Goal: Information Seeking & Learning: Compare options

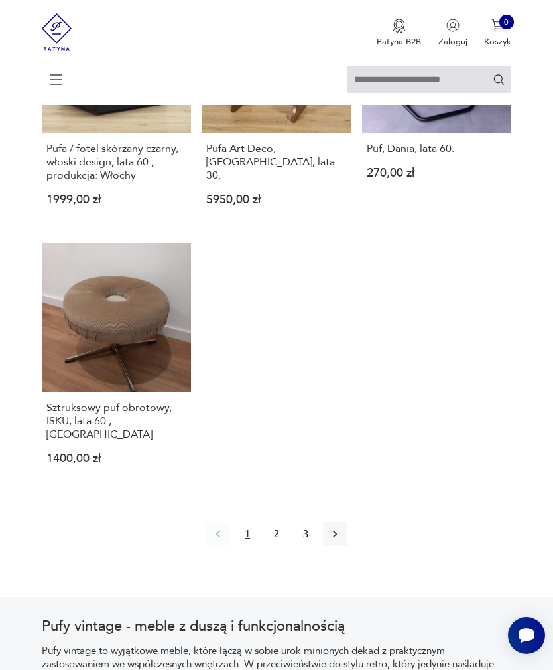
scroll to position [1581, 0]
click at [279, 546] on button "2" at bounding box center [277, 534] width 24 height 24
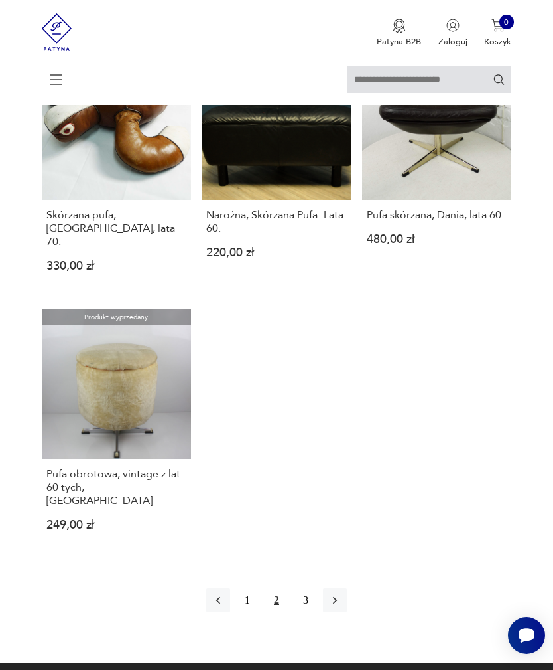
scroll to position [1551, 0]
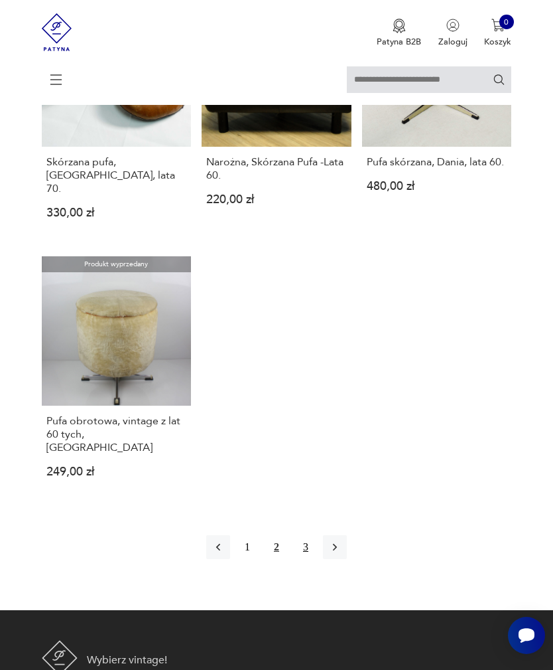
click at [308, 559] on button "3" at bounding box center [306, 547] width 24 height 24
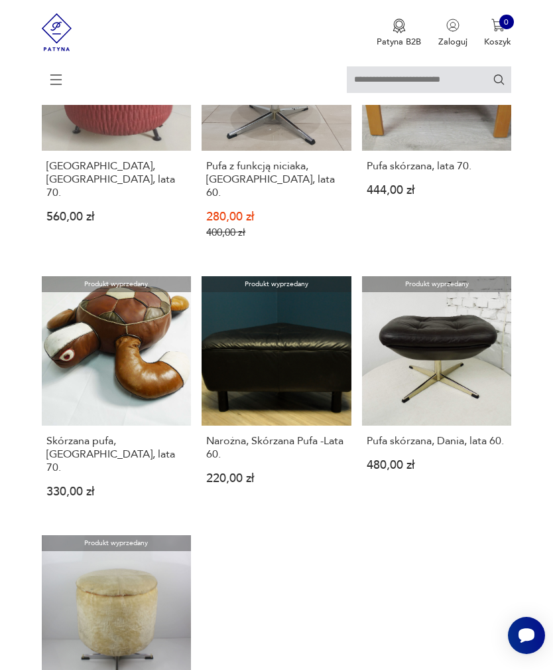
scroll to position [261, 0]
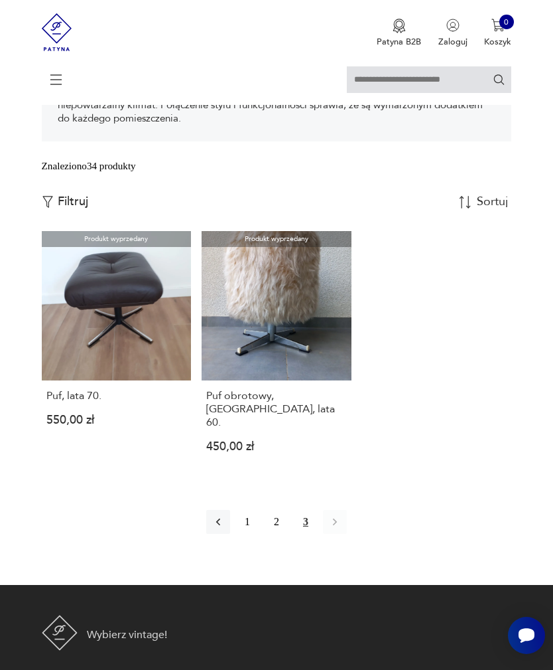
click at [64, 80] on icon at bounding box center [56, 79] width 46 height 46
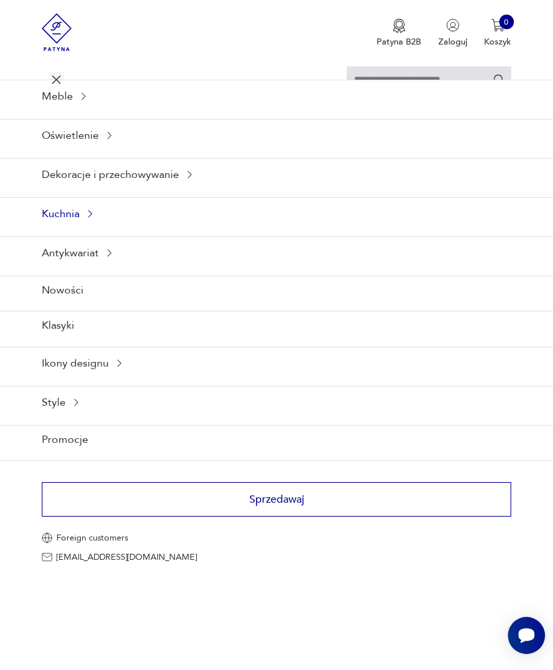
click at [95, 230] on div "Kuchnia" at bounding box center [276, 213] width 553 height 33
click at [80, 102] on icon at bounding box center [83, 96] width 11 height 11
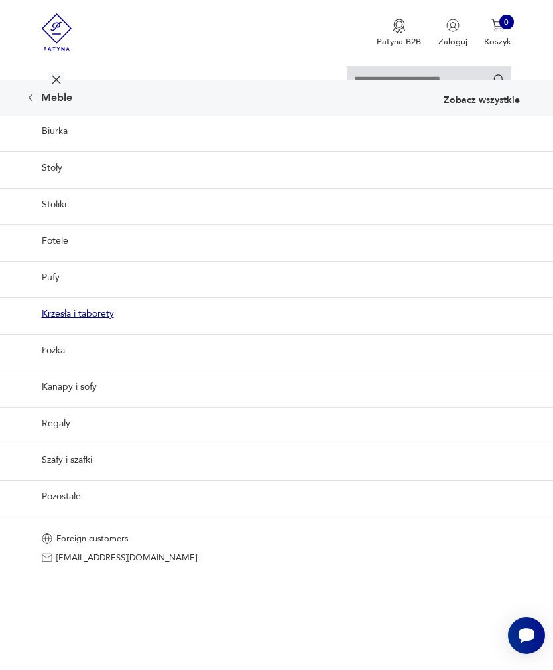
click at [100, 330] on link "Krzesła i taborety" at bounding box center [276, 313] width 553 height 33
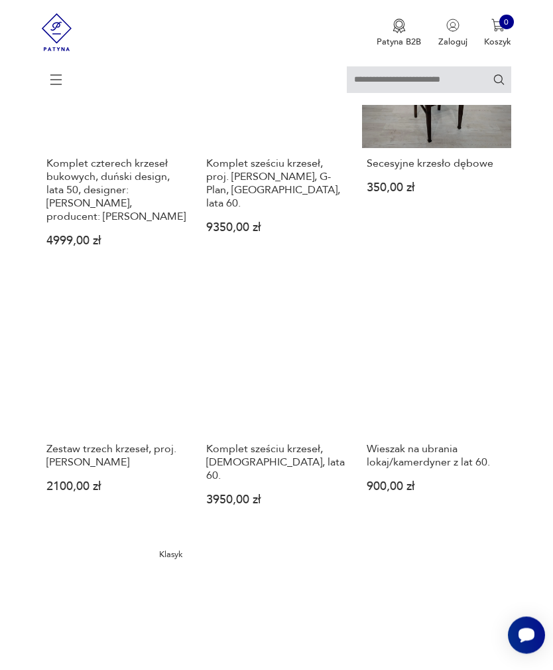
scroll to position [1320, 0]
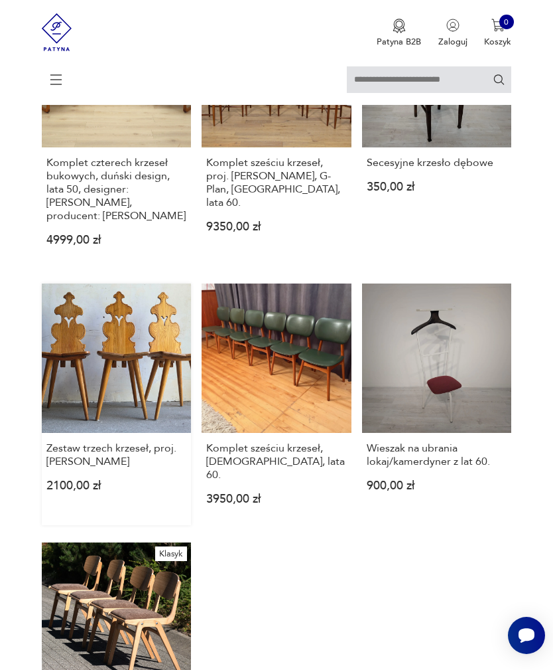
click at [135, 441] on link "Zestaw trzech krzeseł, proj.[PERSON_NAME] 2100,00 zł" at bounding box center [117, 404] width 150 height 242
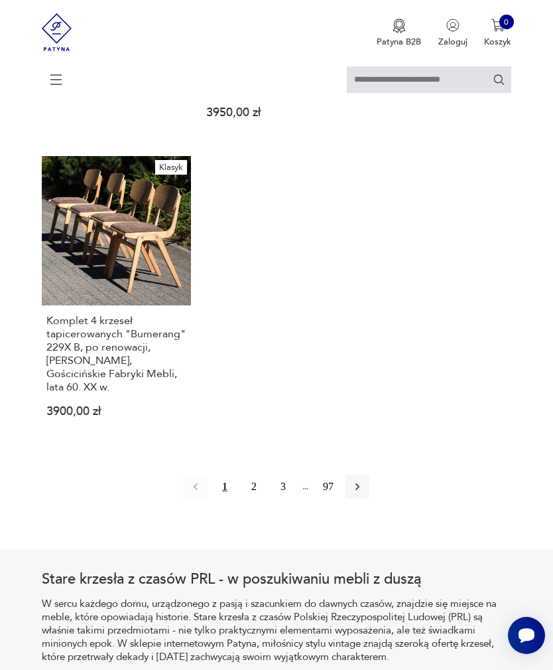
scroll to position [1711, 0]
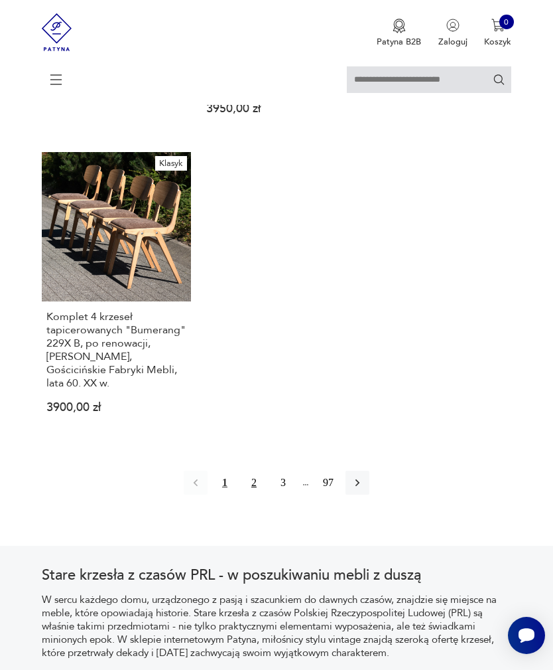
click at [258, 494] on button "2" at bounding box center [254, 482] width 24 height 24
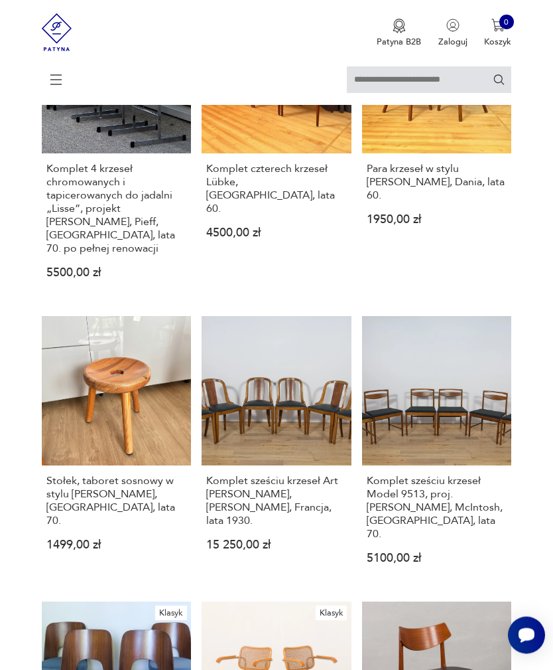
scroll to position [486, 0]
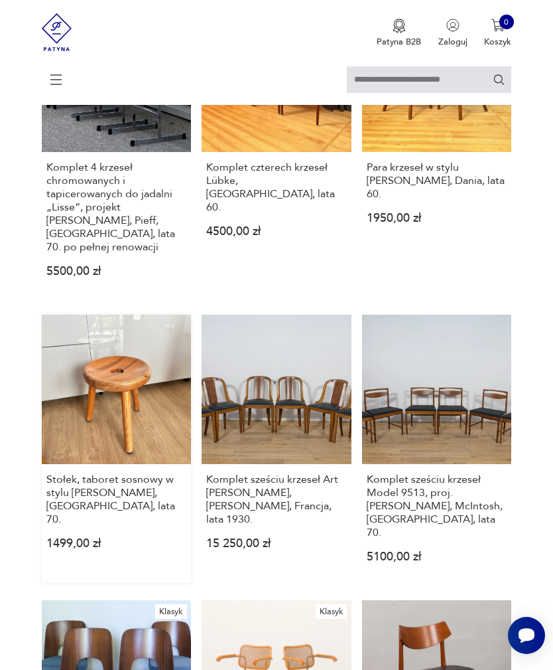
click at [115, 463] on link "Stołek, taboret sosnowy w stylu [PERSON_NAME], [GEOGRAPHIC_DATA], lata 70. 1499…" at bounding box center [117, 449] width 150 height 268
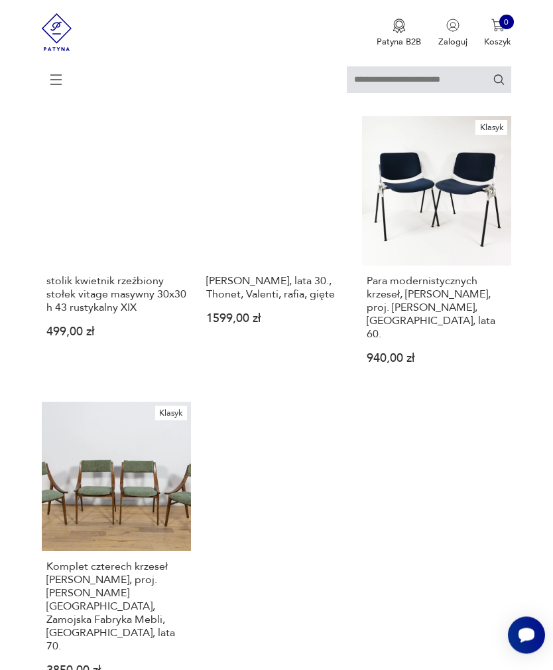
scroll to position [1541, 0]
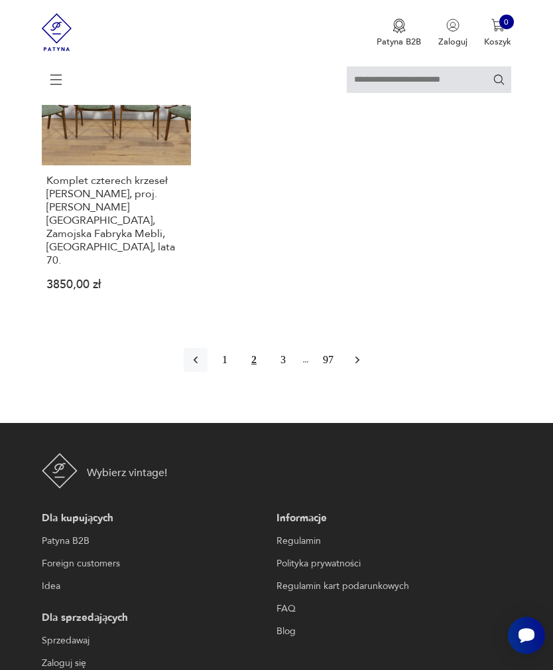
click at [360, 372] on button "button" at bounding box center [358, 360] width 24 height 24
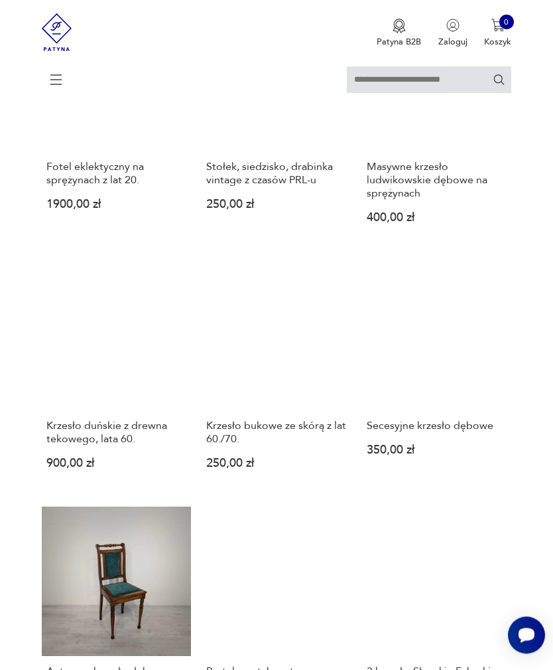
scroll to position [1044, 0]
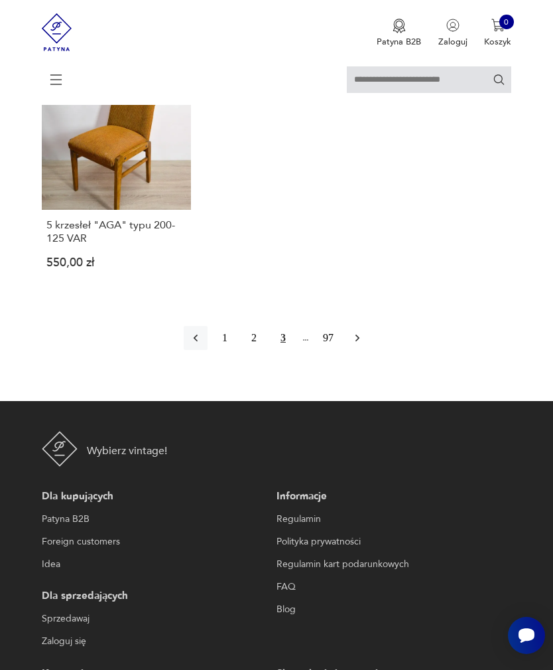
click at [360, 342] on icon "button" at bounding box center [358, 337] width 4 height 7
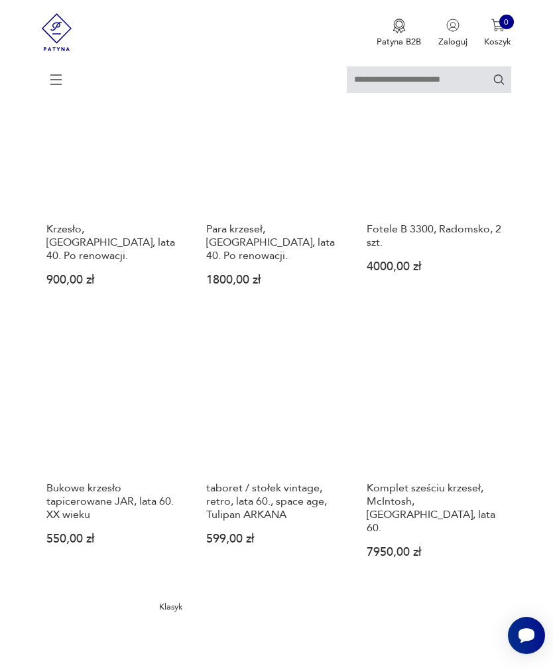
scroll to position [1032, 0]
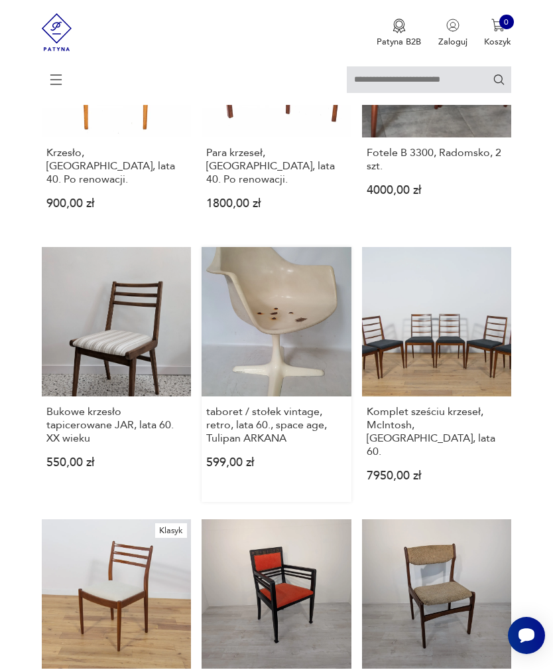
click at [295, 393] on link "taboret / stołek vintage, retro, lata 60., space age, Tulipan ARKANA 599,00 zł" at bounding box center [277, 374] width 150 height 255
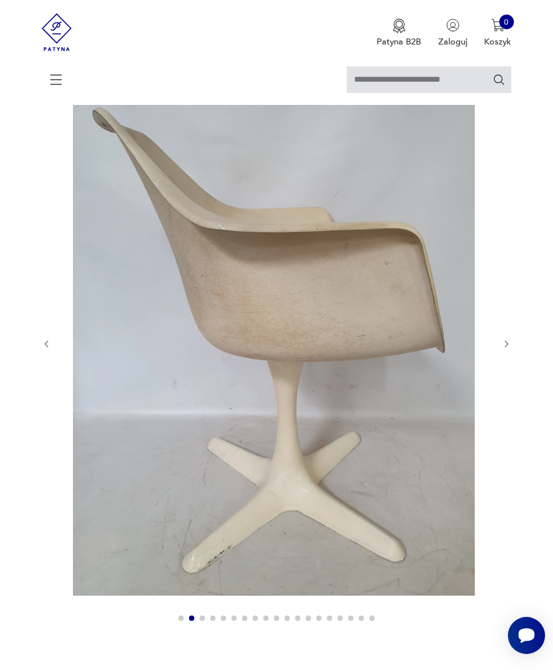
click at [508, 349] on button "button" at bounding box center [507, 343] width 10 height 11
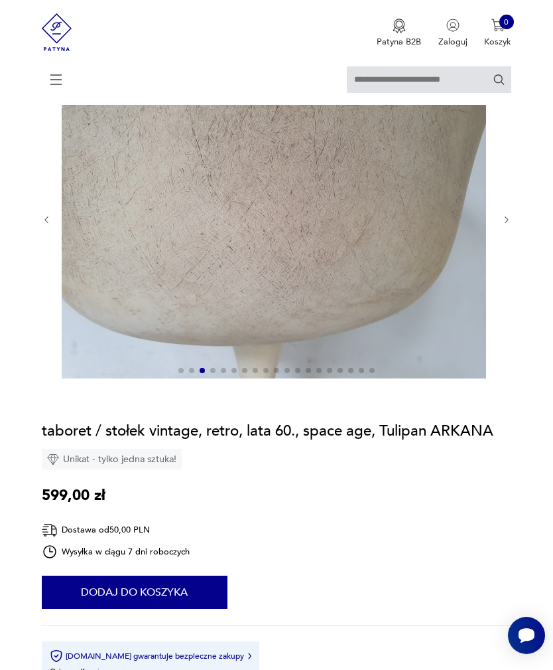
click at [512, 225] on icon "button" at bounding box center [507, 220] width 10 height 10
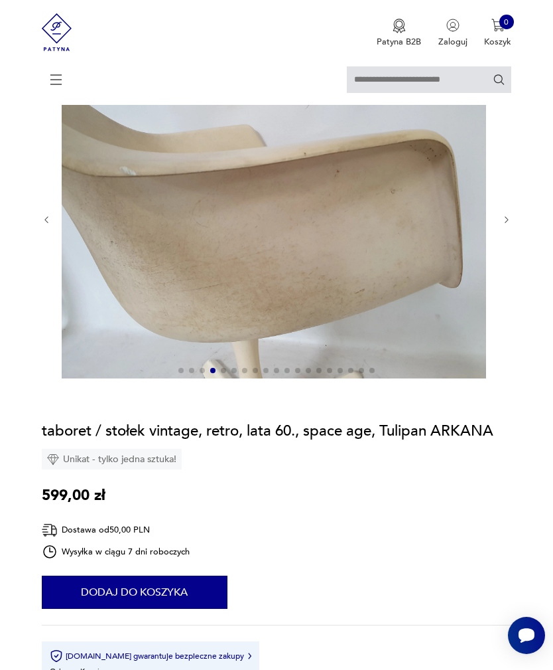
click at [510, 225] on icon "button" at bounding box center [507, 220] width 10 height 10
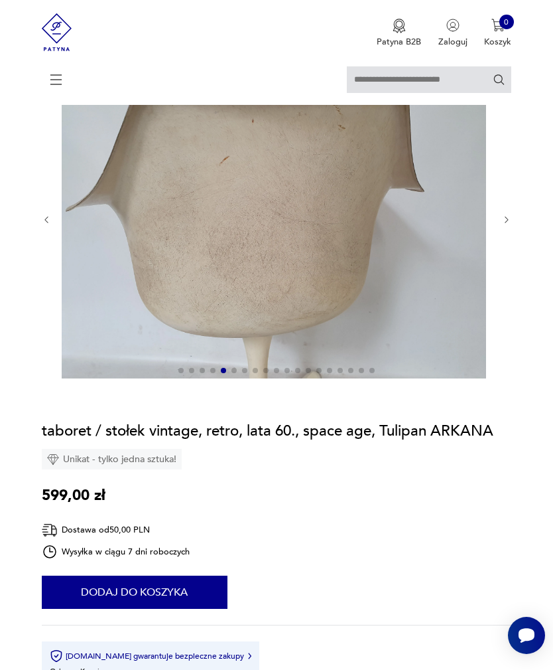
click at [504, 249] on div at bounding box center [277, 220] width 470 height 320
click at [507, 225] on icon "button" at bounding box center [507, 220] width 10 height 10
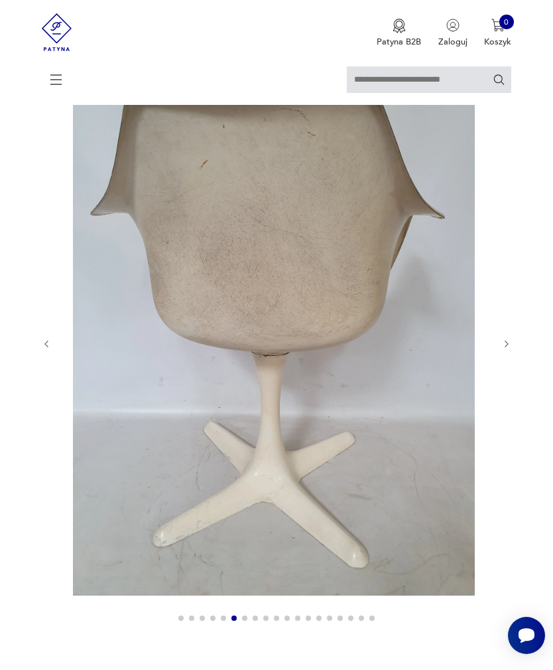
click at [505, 349] on icon "button" at bounding box center [507, 344] width 10 height 10
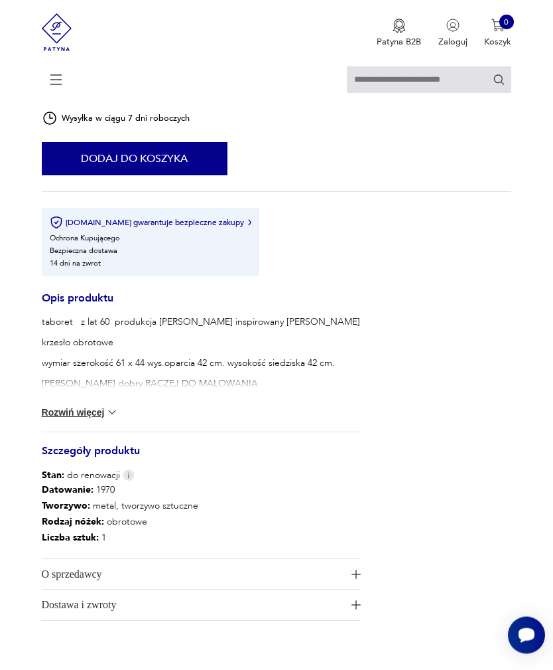
scroll to position [808, 0]
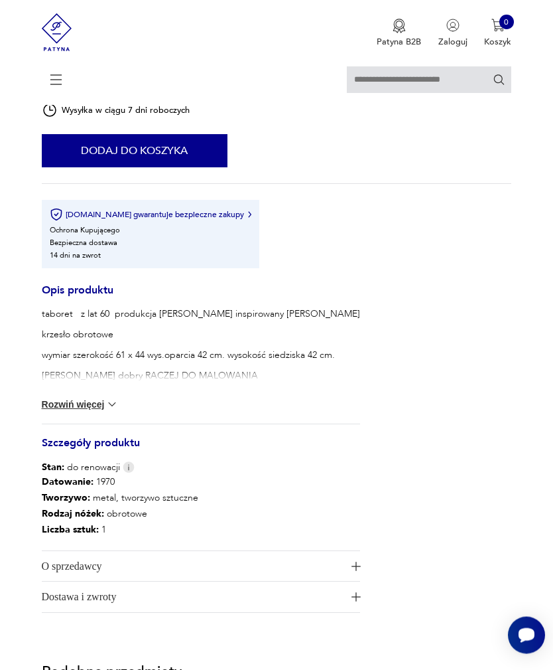
click at [60, 411] on button "Rozwiń więcej" at bounding box center [80, 404] width 77 height 13
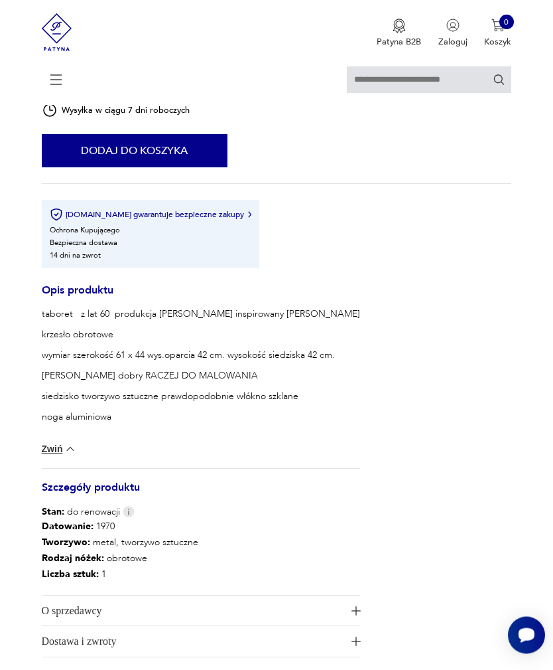
scroll to position [808, 0]
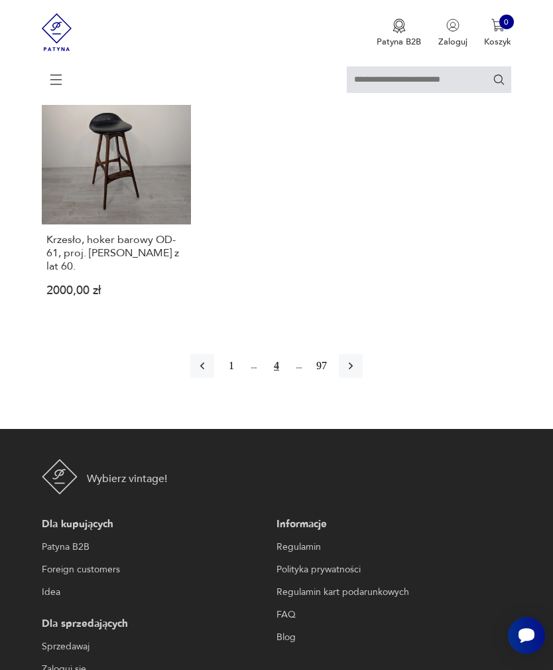
scroll to position [1747, 0]
click at [356, 373] on icon "button" at bounding box center [350, 366] width 13 height 13
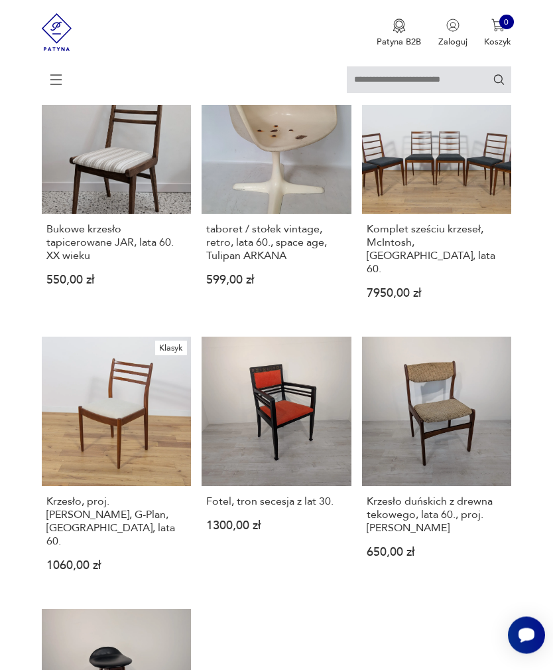
scroll to position [257, 0]
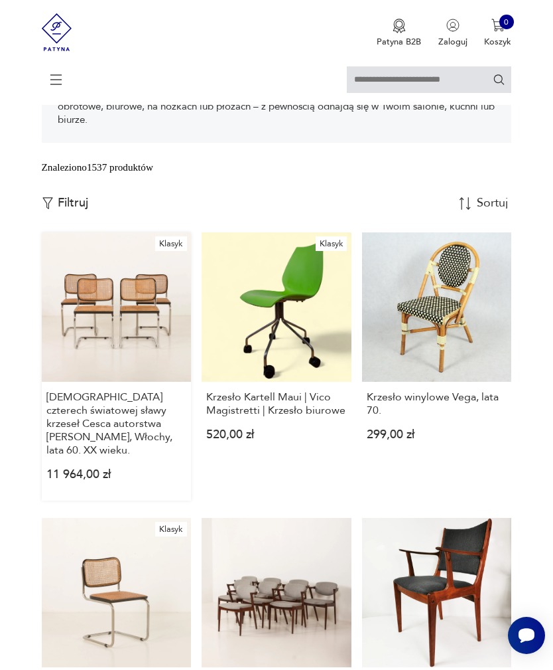
click at [86, 362] on link "Klasyk Zestaw czterech światowej sławy krzeseł Cesca autorstwa [PERSON_NAME], W…" at bounding box center [117, 366] width 150 height 268
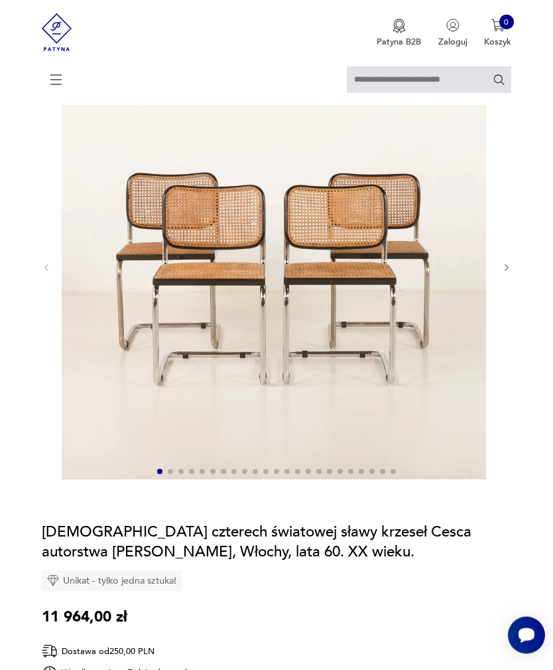
scroll to position [126, 0]
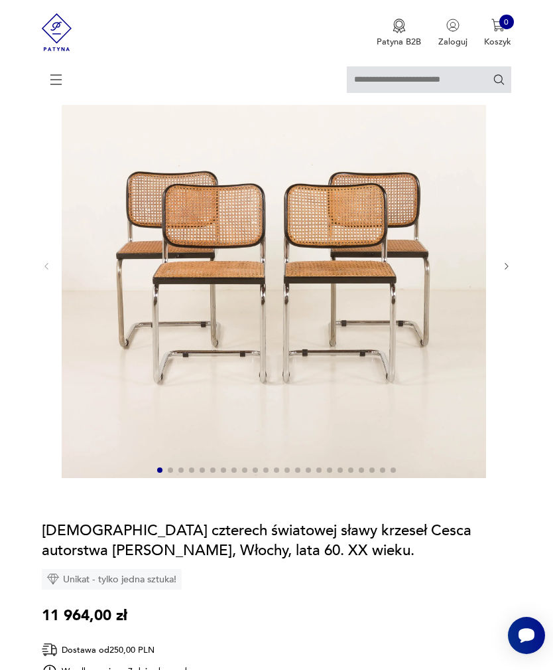
click at [511, 271] on icon "button" at bounding box center [507, 266] width 10 height 10
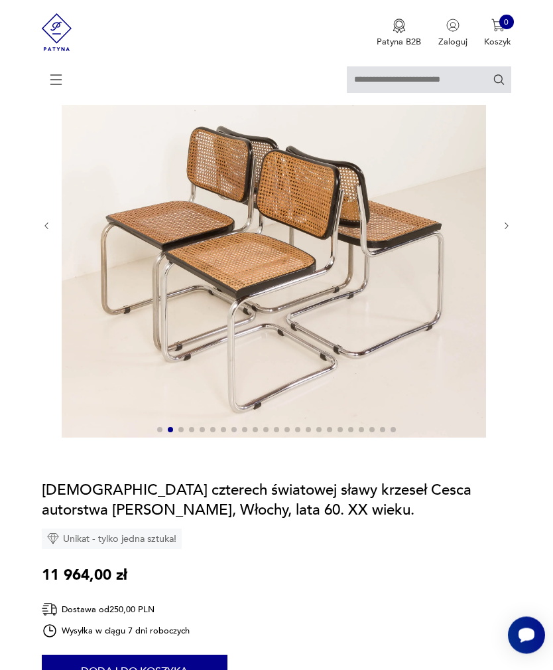
scroll to position [54, 0]
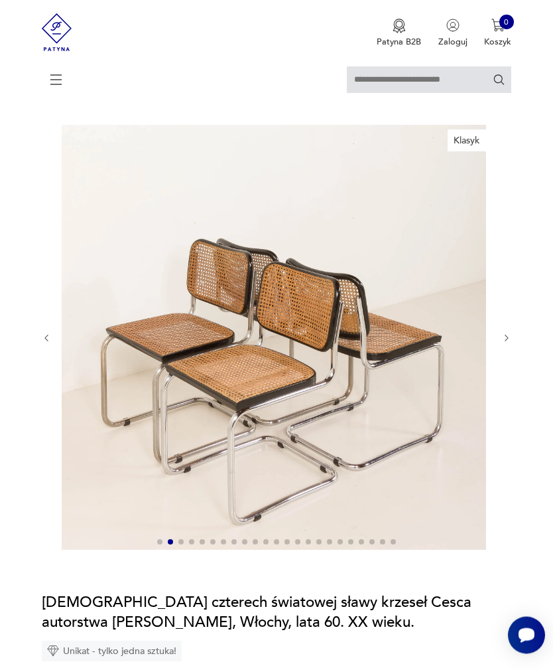
click at [510, 344] on icon "button" at bounding box center [507, 339] width 10 height 10
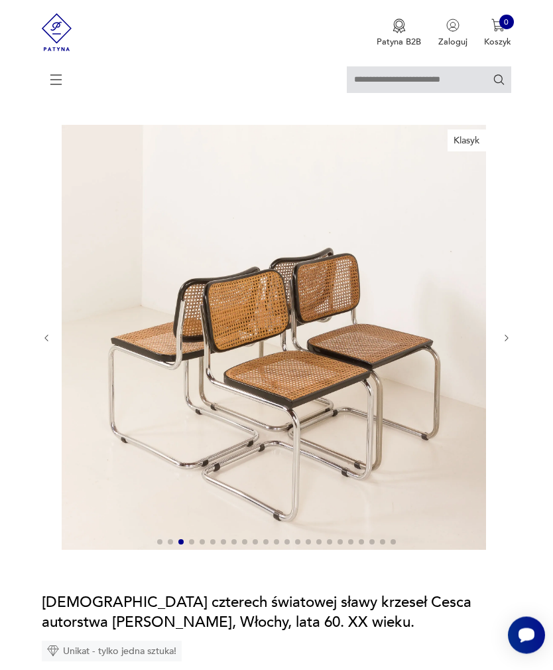
scroll to position [54, 0]
click at [506, 342] on icon "button" at bounding box center [506, 338] width 3 height 7
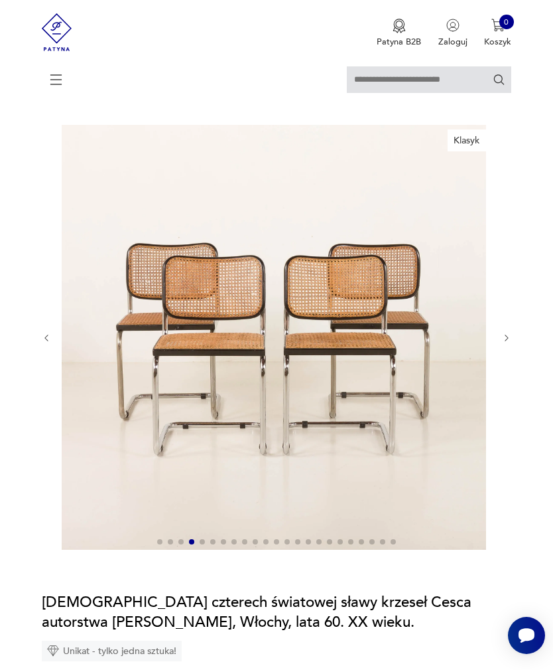
click at [504, 343] on icon "button" at bounding box center [507, 338] width 10 height 10
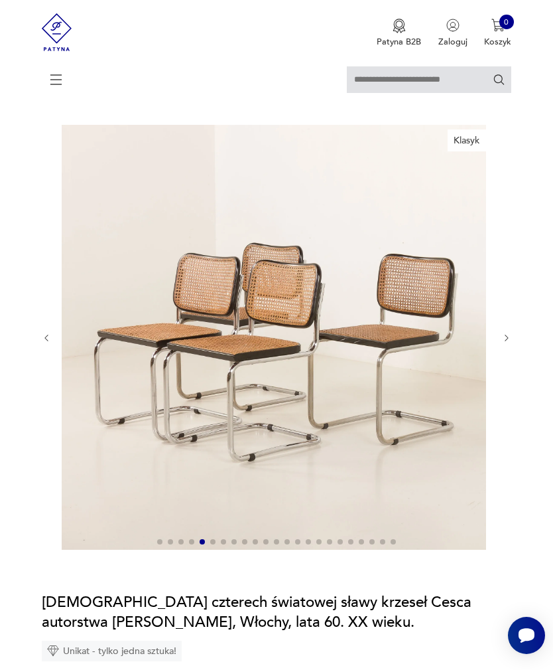
click at [502, 343] on icon "button" at bounding box center [507, 338] width 10 height 10
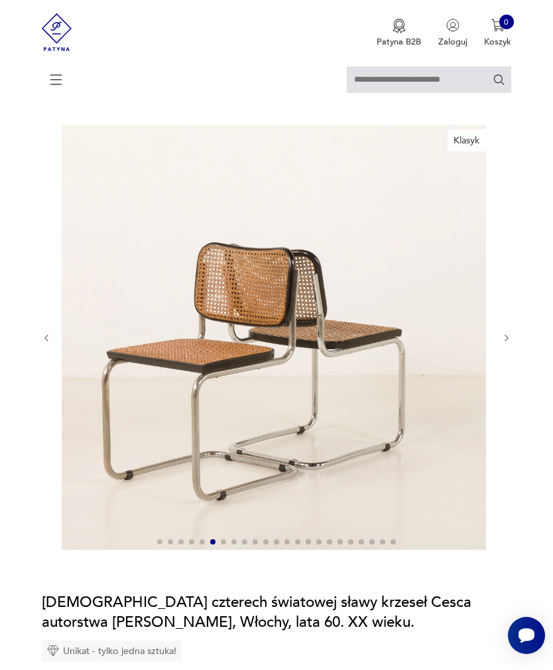
click at [506, 344] on button "button" at bounding box center [507, 338] width 10 height 11
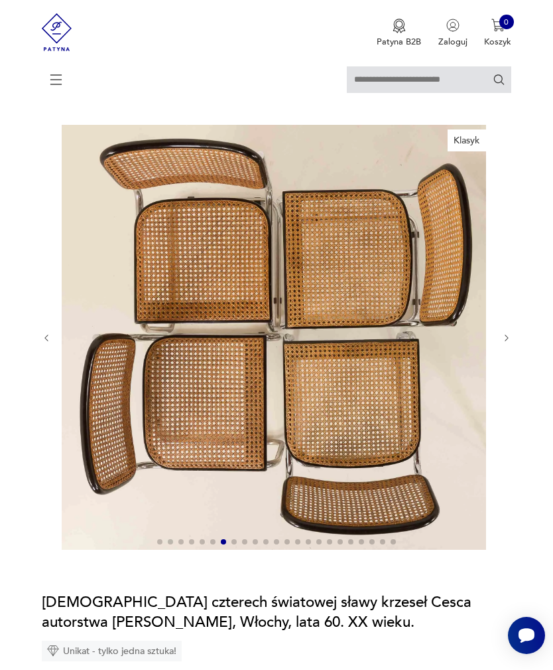
click at [508, 344] on button "button" at bounding box center [507, 338] width 10 height 11
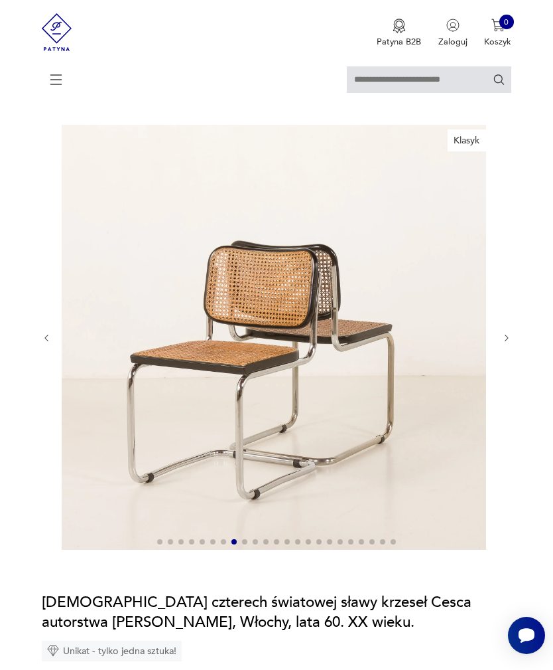
click at [509, 343] on icon "button" at bounding box center [507, 338] width 10 height 10
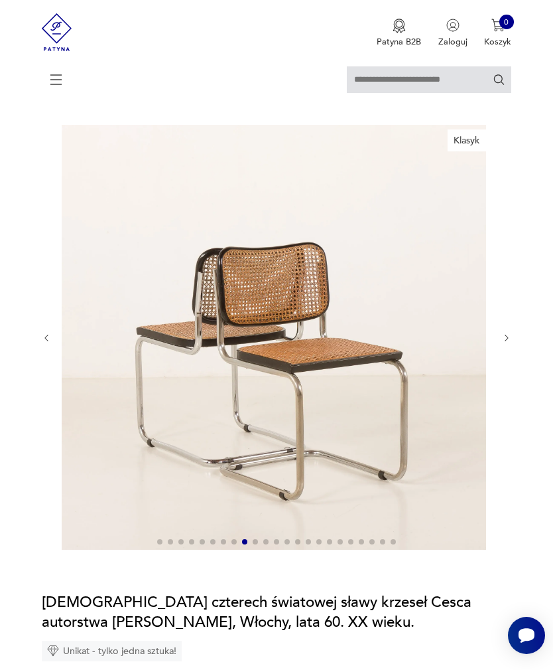
click at [508, 343] on icon "button" at bounding box center [507, 338] width 10 height 10
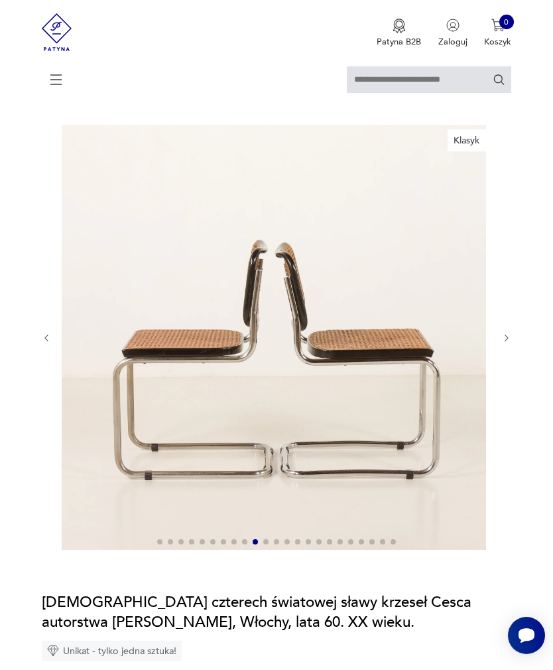
click at [507, 343] on icon "button" at bounding box center [507, 338] width 10 height 10
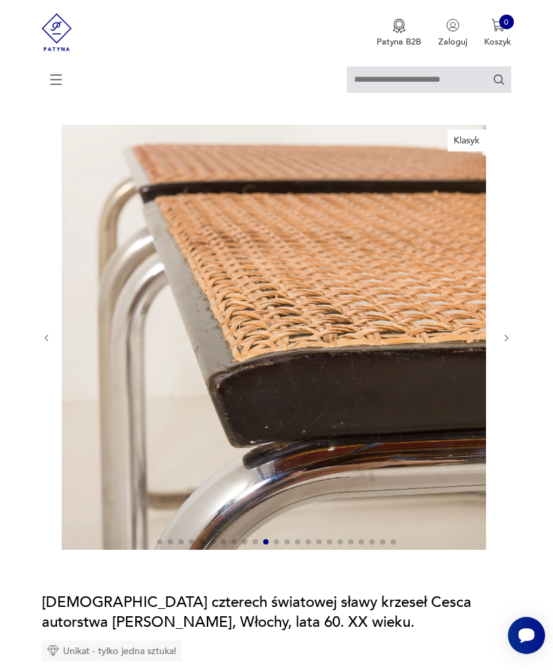
click at [512, 344] on button "button" at bounding box center [507, 338] width 10 height 11
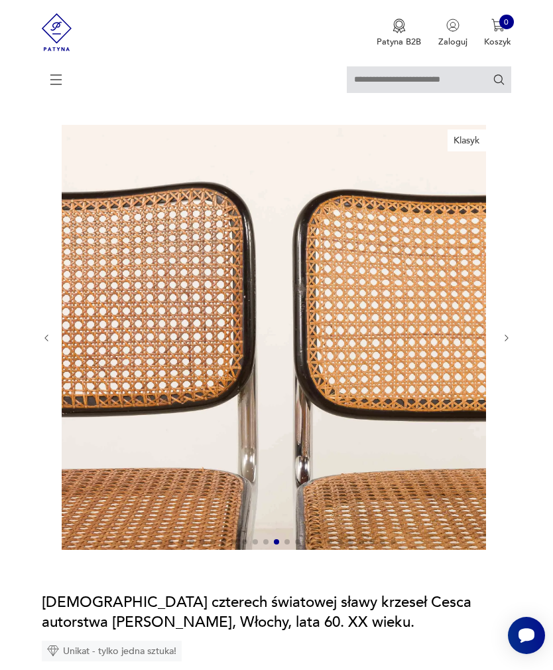
click at [505, 344] on button "button" at bounding box center [507, 338] width 10 height 11
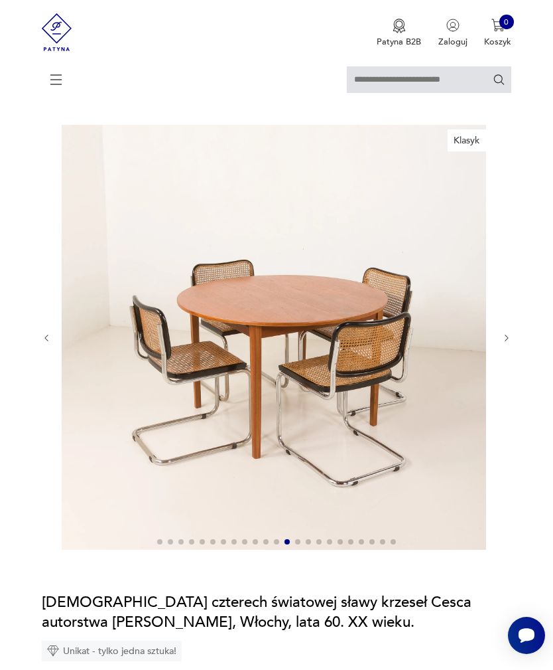
click at [510, 343] on icon "button" at bounding box center [507, 338] width 10 height 10
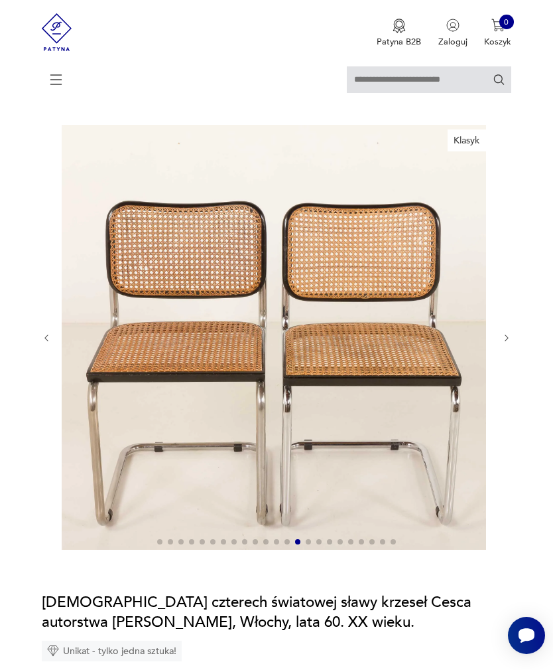
click at [504, 343] on icon "button" at bounding box center [507, 338] width 10 height 10
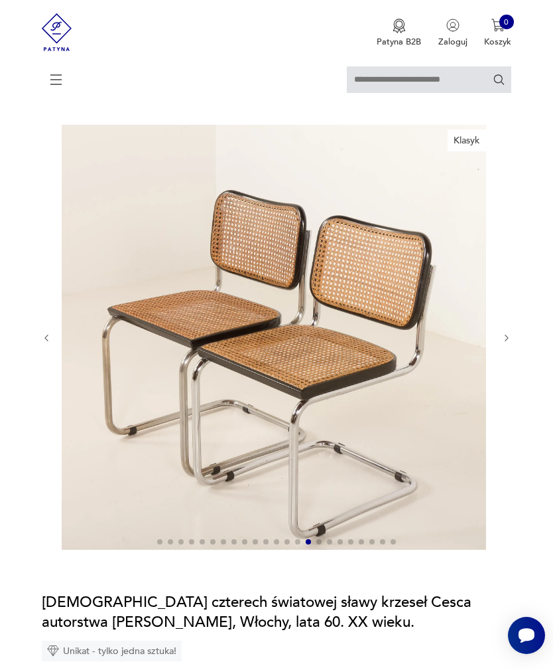
click at [510, 341] on div at bounding box center [277, 338] width 470 height 427
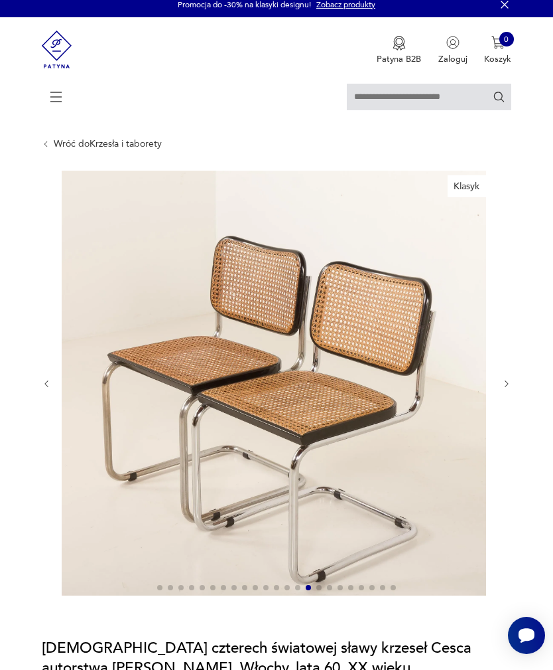
scroll to position [0, 0]
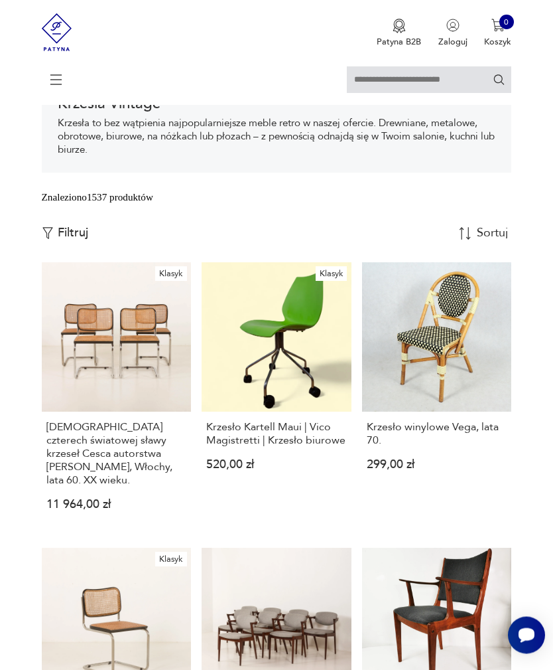
scroll to position [269, 0]
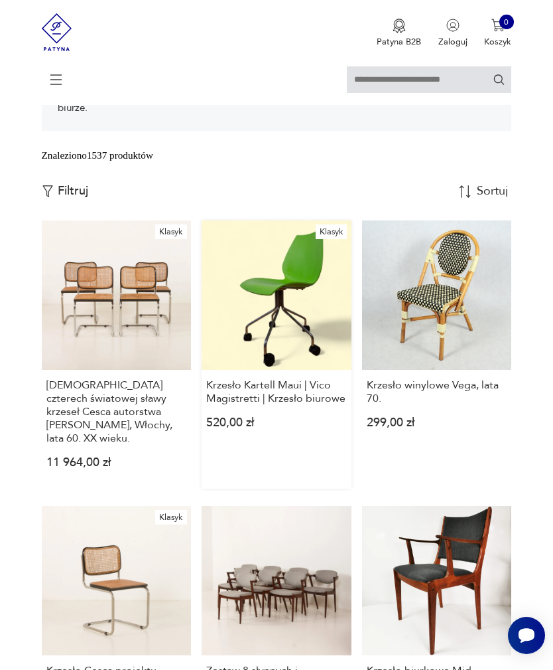
click at [280, 371] on link "Klasyk Krzesło Kartell Maui | Vico Magistretti | Krzesło biurowe 520,00 zł" at bounding box center [277, 354] width 150 height 268
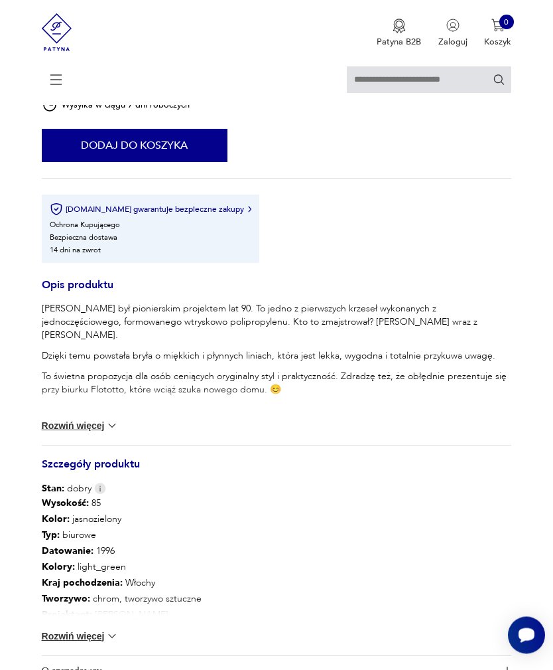
scroll to position [778, 0]
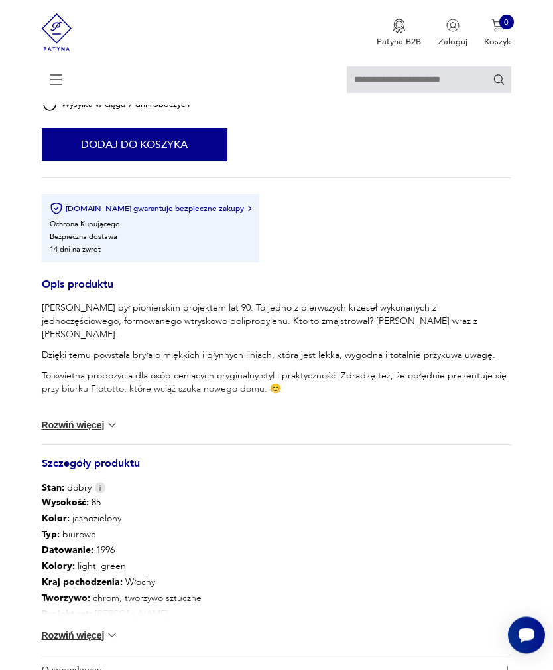
click at [276, 396] on p "To świetna propozycja dla osób ceniących oryginalny styl i praktyczność. Zdradz…" at bounding box center [277, 383] width 470 height 27
click at [85, 432] on button "Rozwiń więcej" at bounding box center [80, 425] width 77 height 13
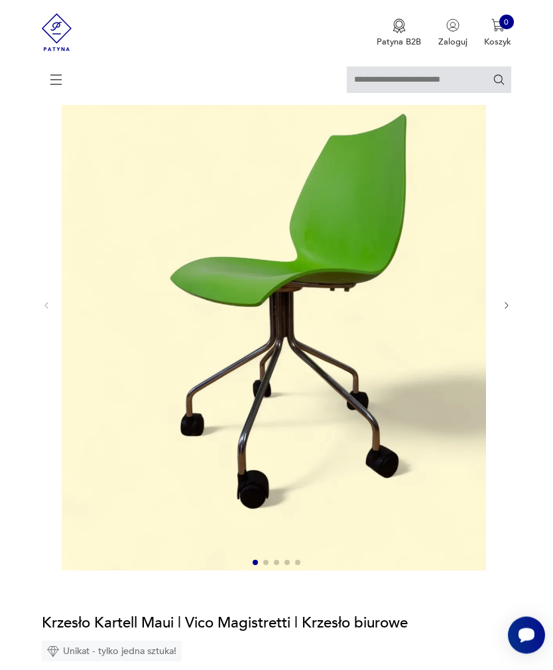
scroll to position [139, 0]
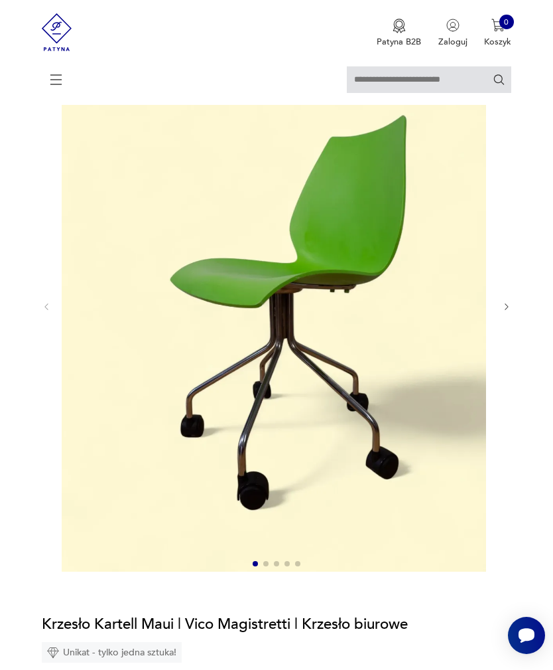
click at [511, 312] on icon "button" at bounding box center [507, 307] width 10 height 10
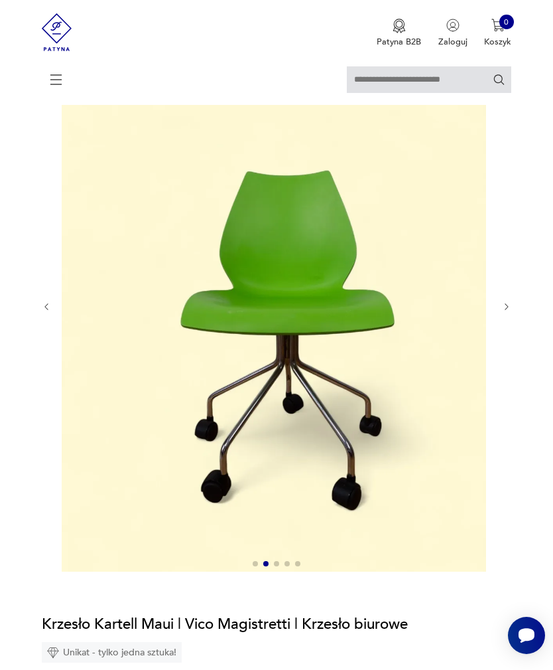
click at [502, 328] on div at bounding box center [277, 306] width 470 height 533
click at [503, 312] on icon "button" at bounding box center [507, 307] width 10 height 10
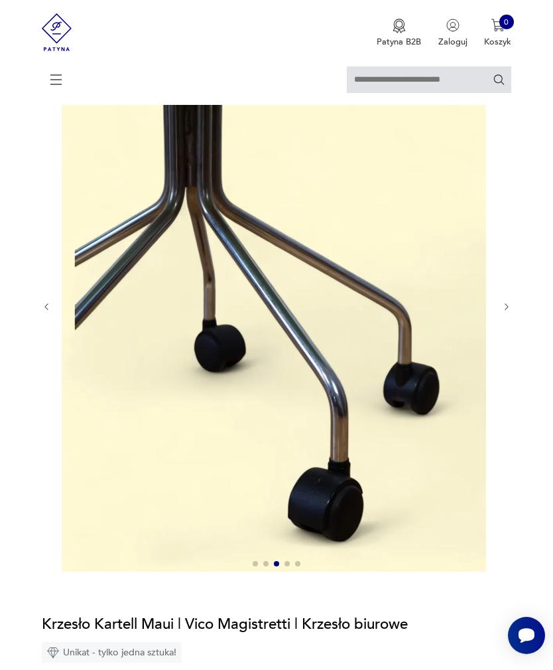
click at [510, 312] on icon "button" at bounding box center [507, 307] width 10 height 10
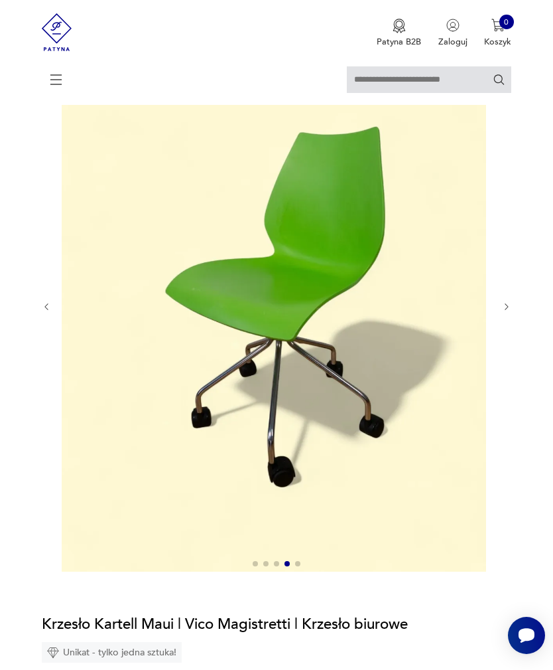
click at [512, 312] on icon "button" at bounding box center [507, 307] width 10 height 10
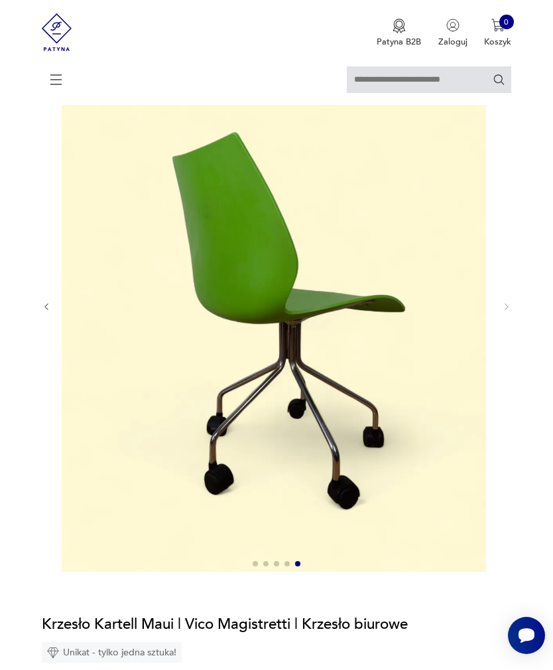
click at [503, 325] on div at bounding box center [277, 306] width 470 height 533
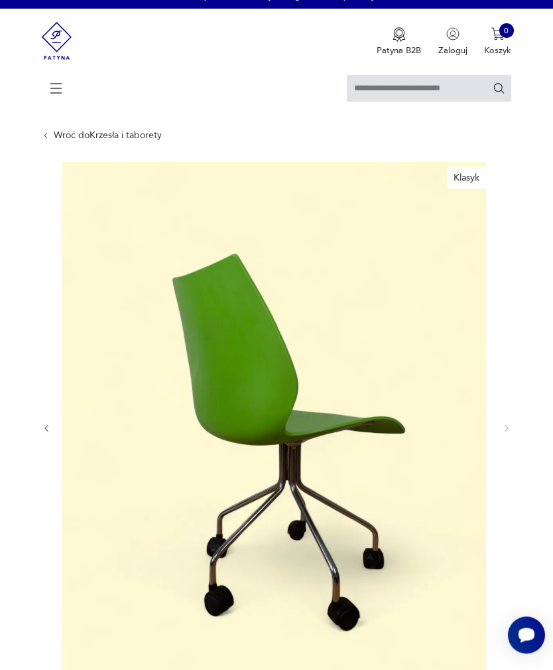
scroll to position [0, 0]
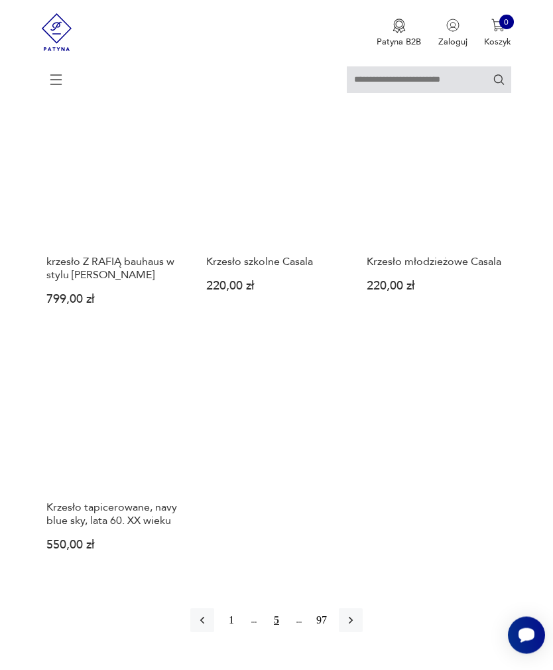
scroll to position [1494, 0]
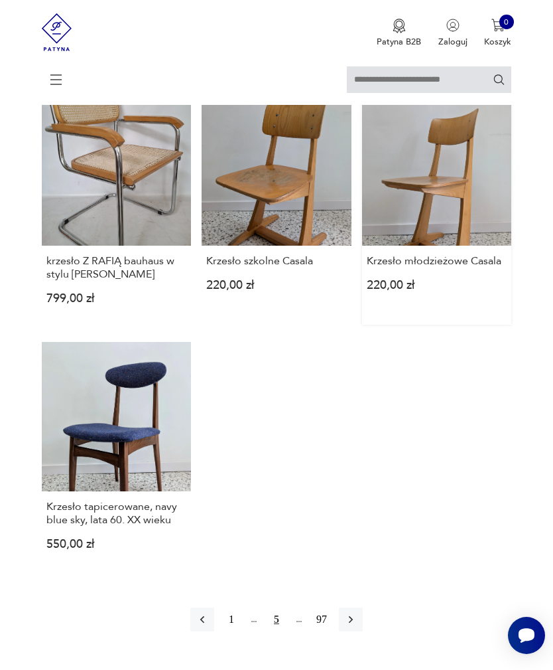
click at [454, 270] on link "Krzesło młodzieżowe Casala 220,00 zł" at bounding box center [437, 210] width 150 height 228
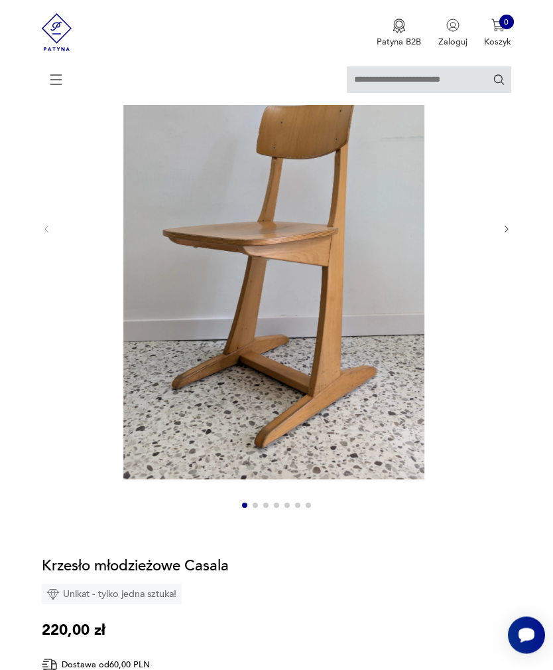
scroll to position [224, 0]
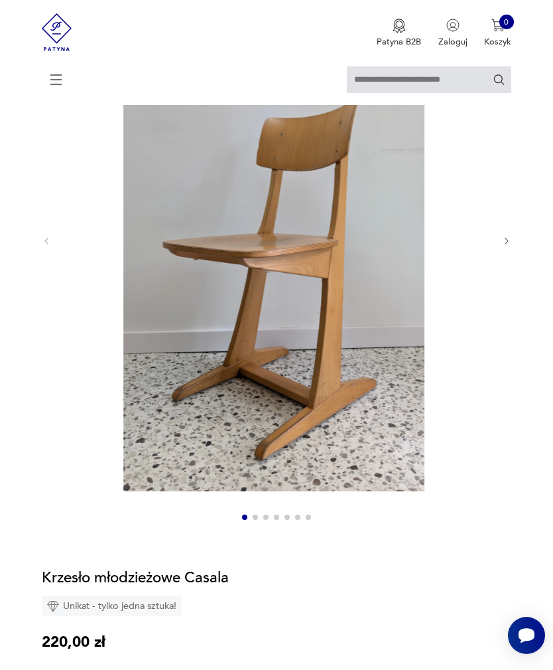
click at [508, 246] on icon "button" at bounding box center [507, 241] width 10 height 10
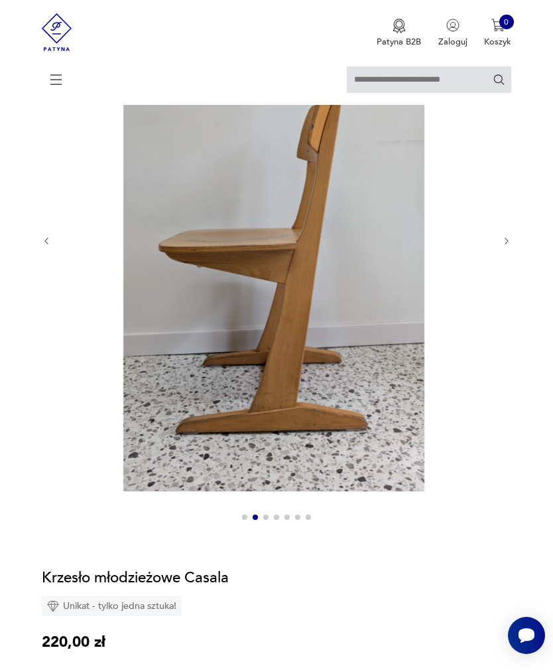
click at [512, 246] on icon "button" at bounding box center [507, 241] width 10 height 10
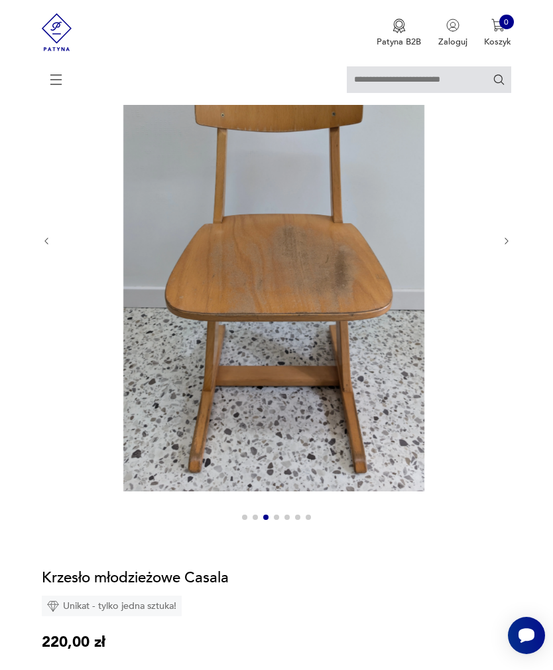
click at [511, 246] on icon "button" at bounding box center [507, 241] width 10 height 10
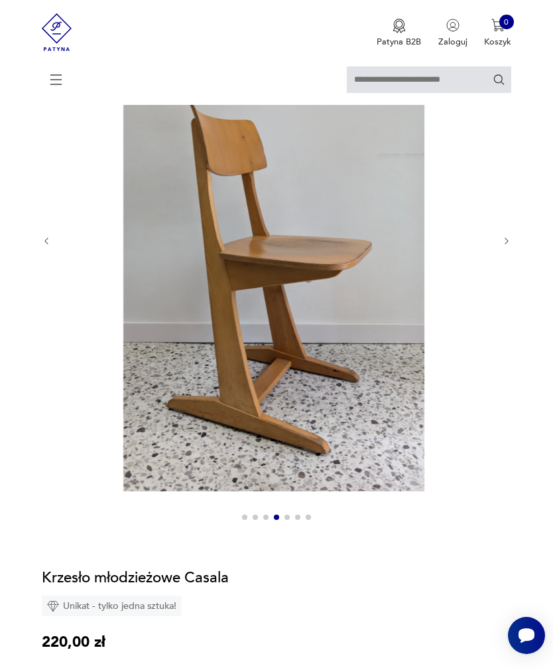
click at [512, 246] on icon "button" at bounding box center [507, 241] width 10 height 10
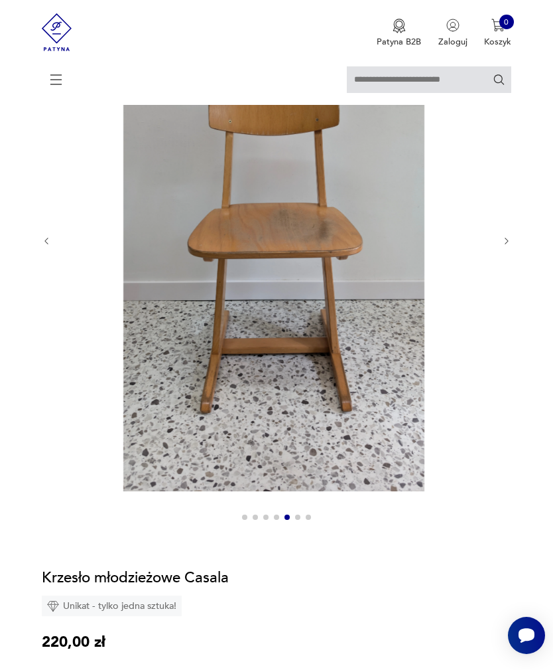
click at [506, 246] on icon "button" at bounding box center [507, 241] width 10 height 10
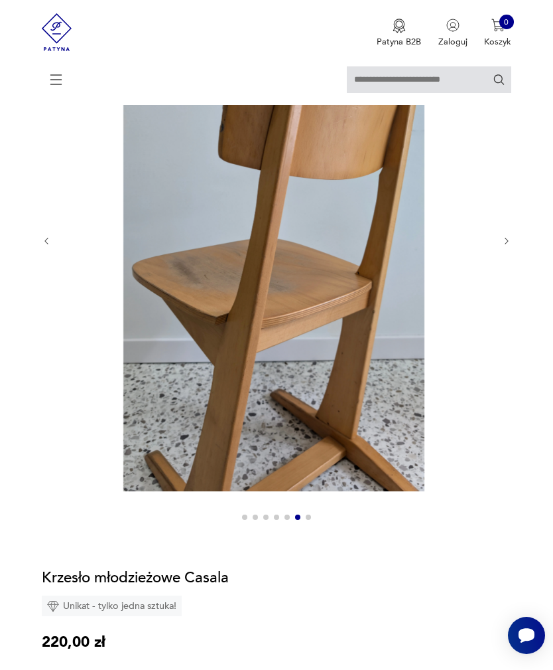
click at [510, 246] on icon "button" at bounding box center [507, 241] width 10 height 10
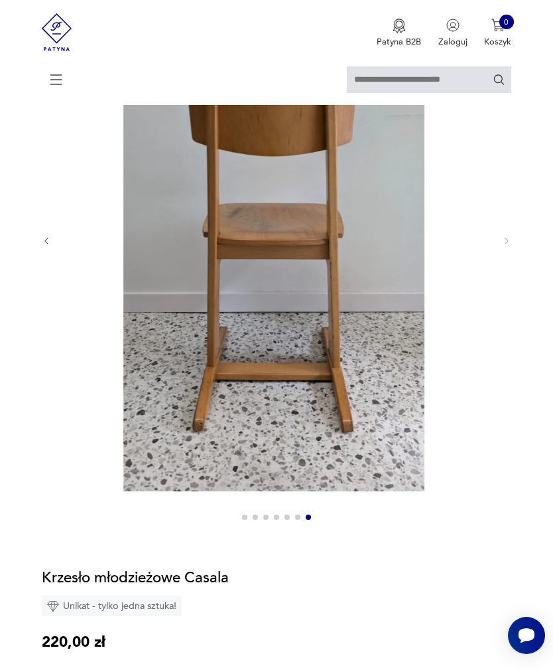
click at [507, 266] on div at bounding box center [277, 241] width 470 height 571
click at [515, 255] on section "Opis produktu Drewniane krzesło szkolne Casala. Krzesło produkowane od lat 60. …" at bounding box center [276, 612] width 553 height 1312
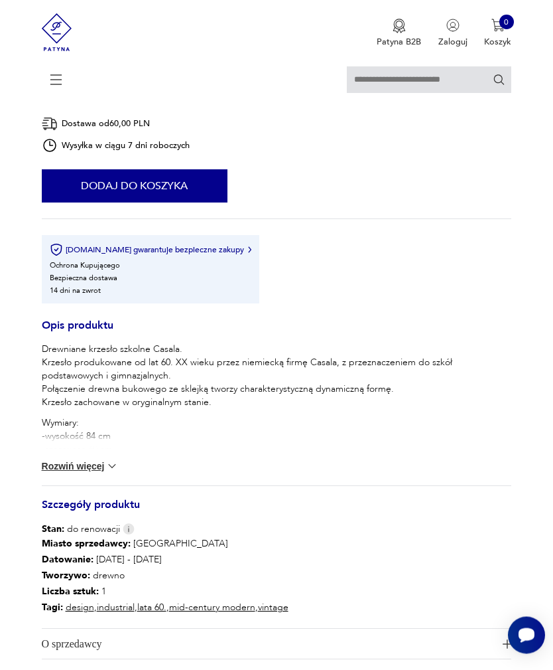
scroll to position [776, 0]
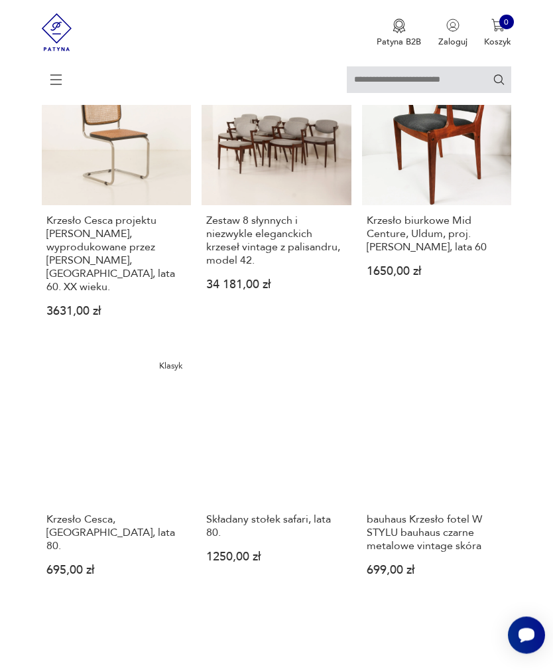
scroll to position [719, 0]
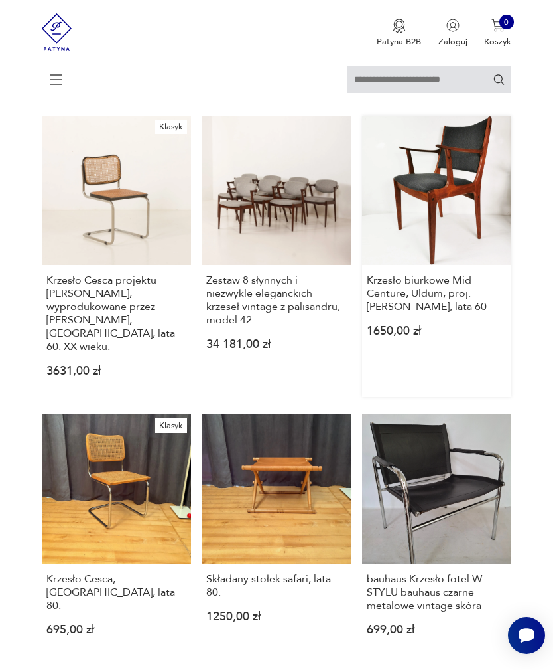
click at [454, 253] on link "Krzesło biurkowe Mid Centure, Uldum, proj. [PERSON_NAME], lata 60 1650,00 zł" at bounding box center [437, 255] width 150 height 281
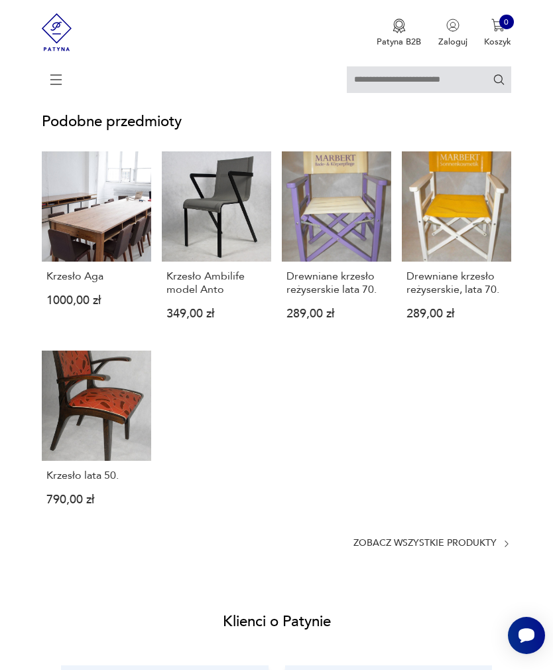
scroll to position [1326, 0]
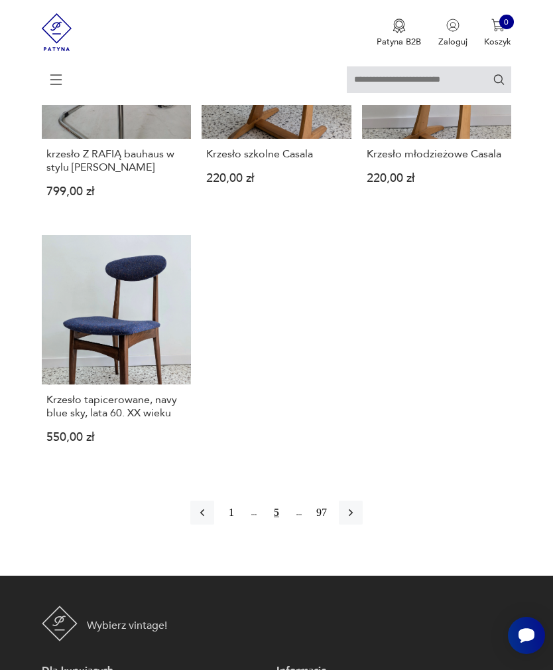
scroll to position [1620, 0]
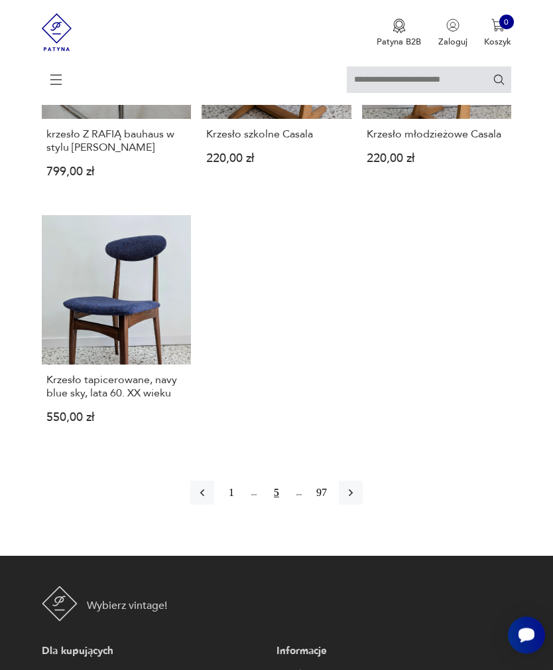
click at [289, 505] on button "5" at bounding box center [277, 493] width 24 height 24
click at [348, 504] on button "button" at bounding box center [351, 492] width 24 height 24
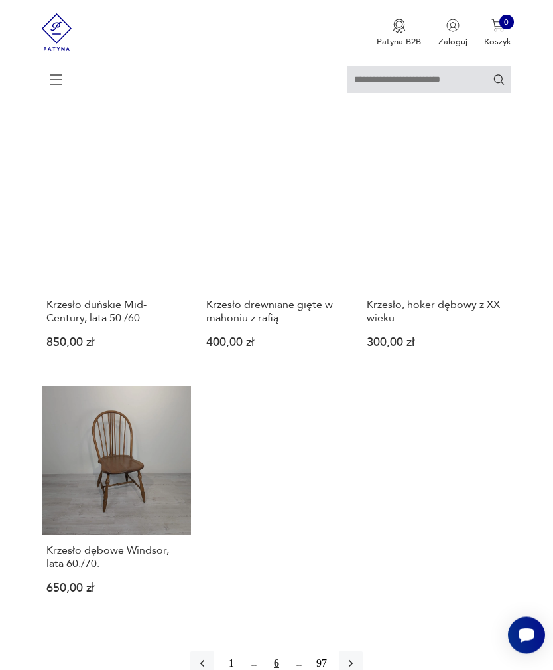
scroll to position [1385, 0]
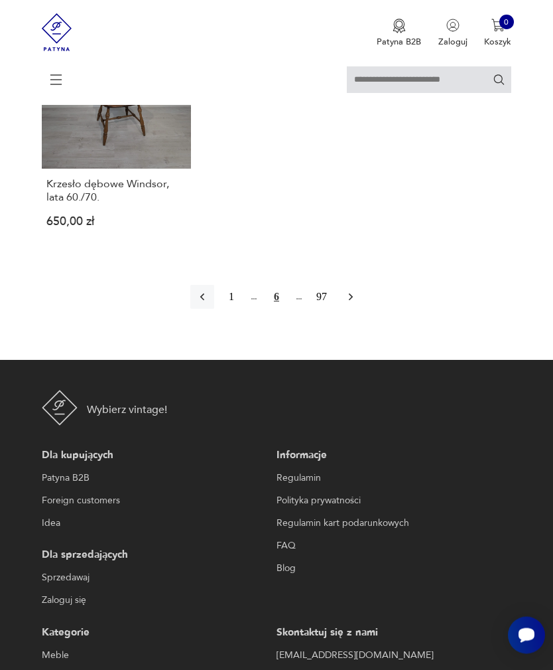
click at [358, 304] on icon "button" at bounding box center [350, 297] width 13 height 13
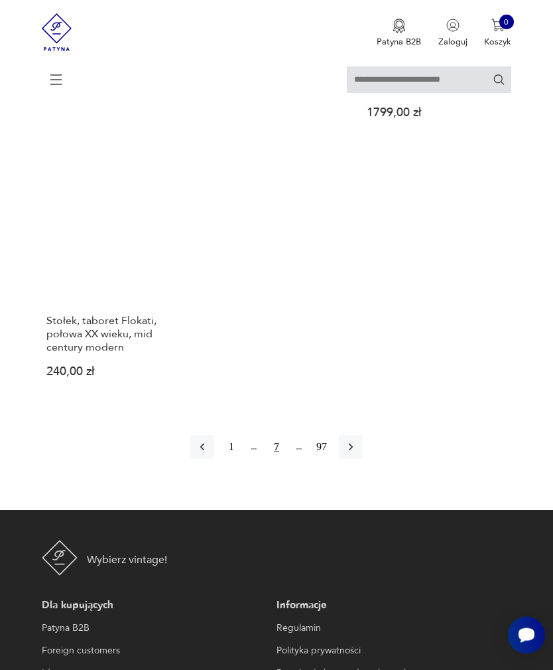
scroll to position [1707, 0]
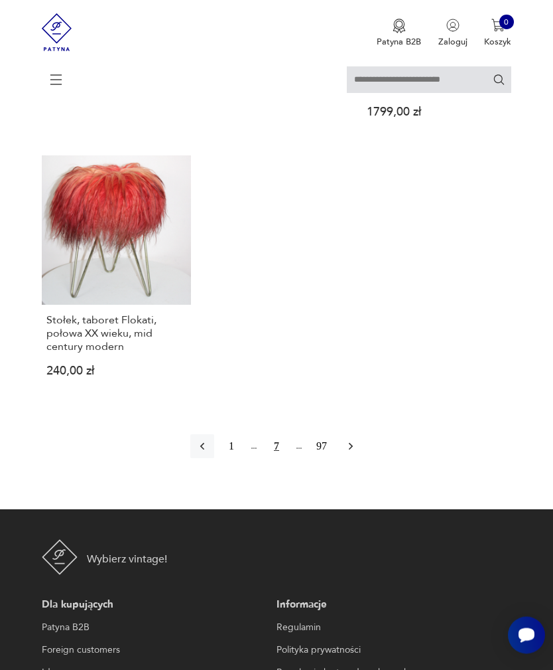
click at [356, 453] on icon "button" at bounding box center [350, 446] width 13 height 13
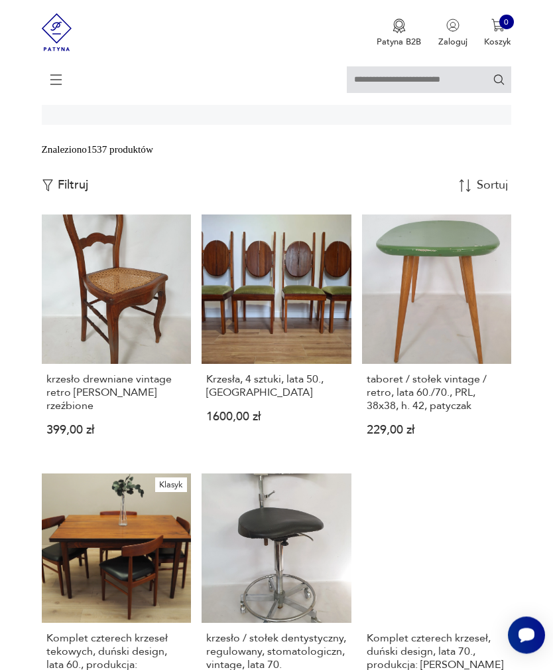
scroll to position [257, 0]
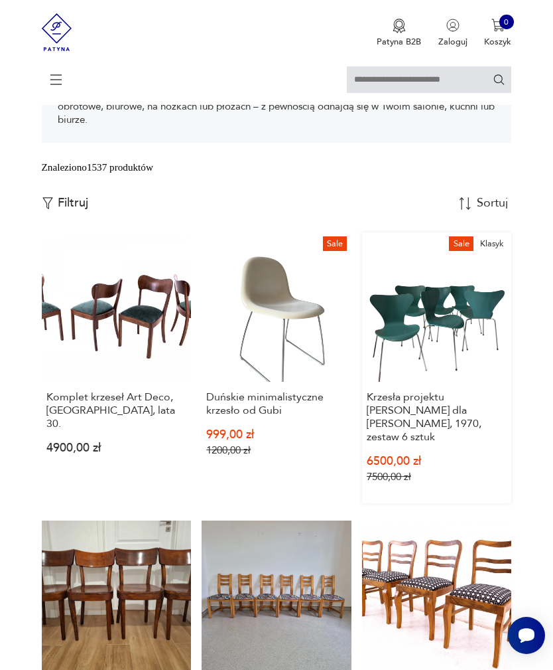
click at [395, 368] on link "Sale [PERSON_NAME] projektu [PERSON_NAME] dla [PERSON_NAME], 1970, zestaw 6 szt…" at bounding box center [437, 367] width 150 height 271
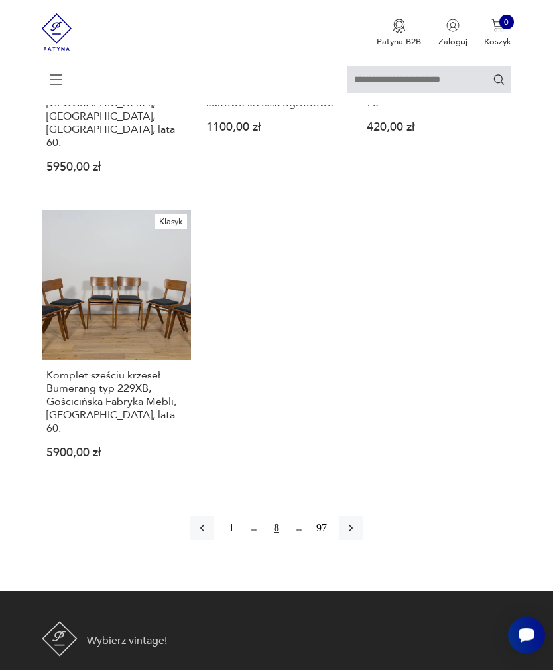
scroll to position [1721, 0]
click at [354, 516] on button "button" at bounding box center [351, 528] width 24 height 24
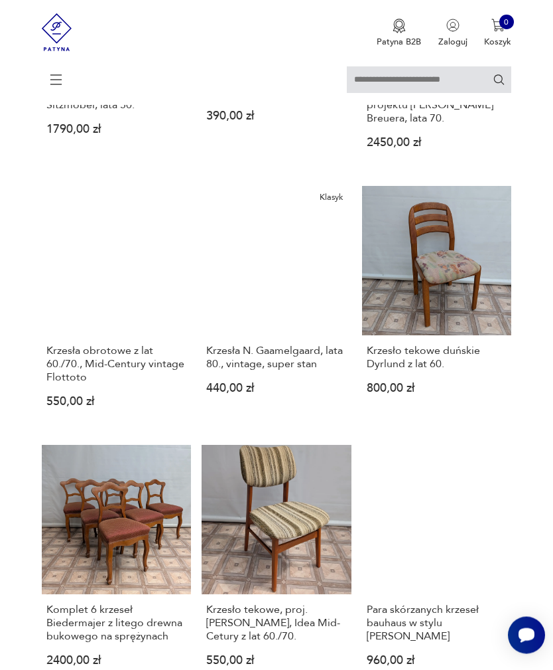
scroll to position [1172, 0]
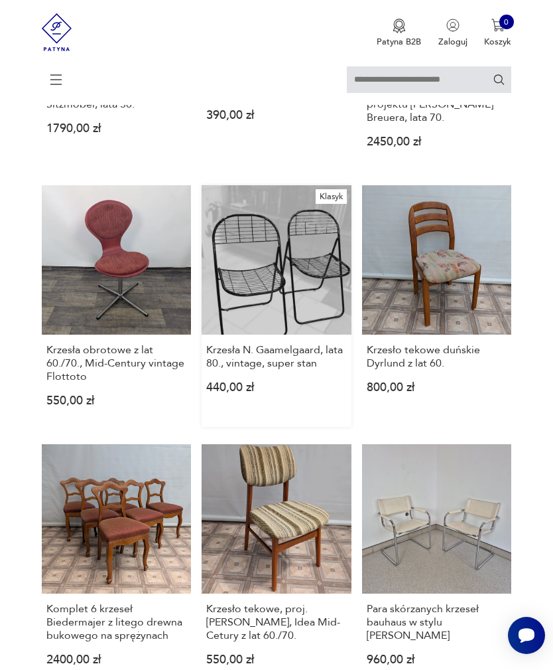
click at [243, 273] on link "Klasyk Krzesła N. Gaamelgaard, lata 80., vintage, super stan 440,00 zł" at bounding box center [277, 306] width 150 height 242
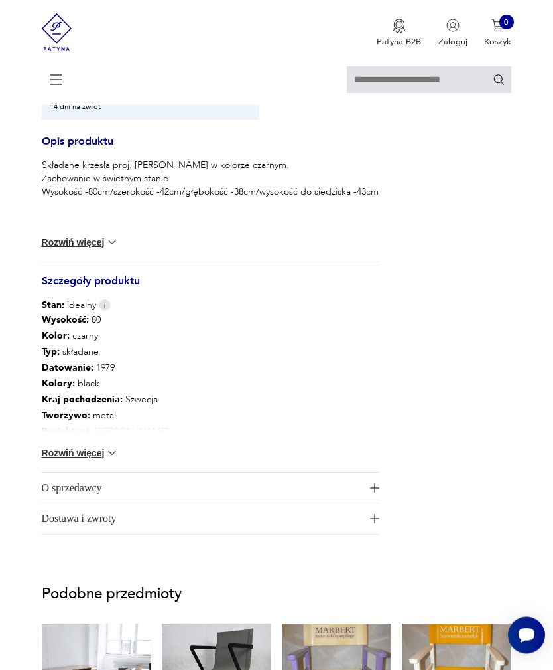
scroll to position [932, 0]
click at [71, 472] on div "Wysokość : 80 Kolor: czarny Typ : składane Datowanie : 1979 Kolory : black Kraj…" at bounding box center [210, 392] width 337 height 160
click at [64, 459] on button "Rozwiń więcej" at bounding box center [80, 452] width 77 height 13
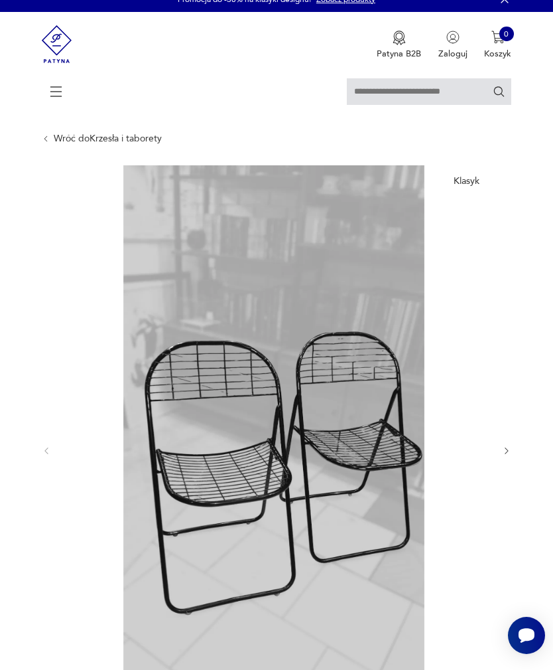
scroll to position [0, 0]
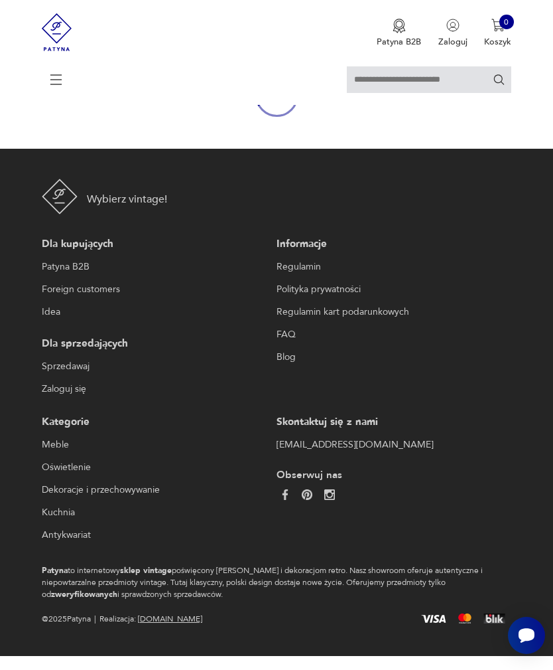
scroll to position [162, 0]
